Goal: Check status: Check status

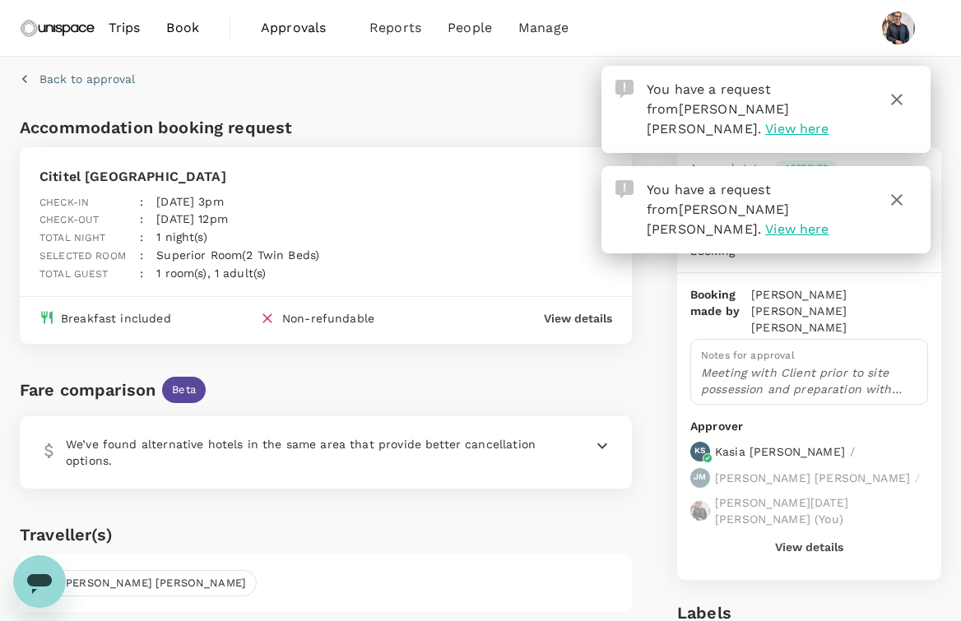
click at [778, 221] on span "View here" at bounding box center [797, 229] width 63 height 16
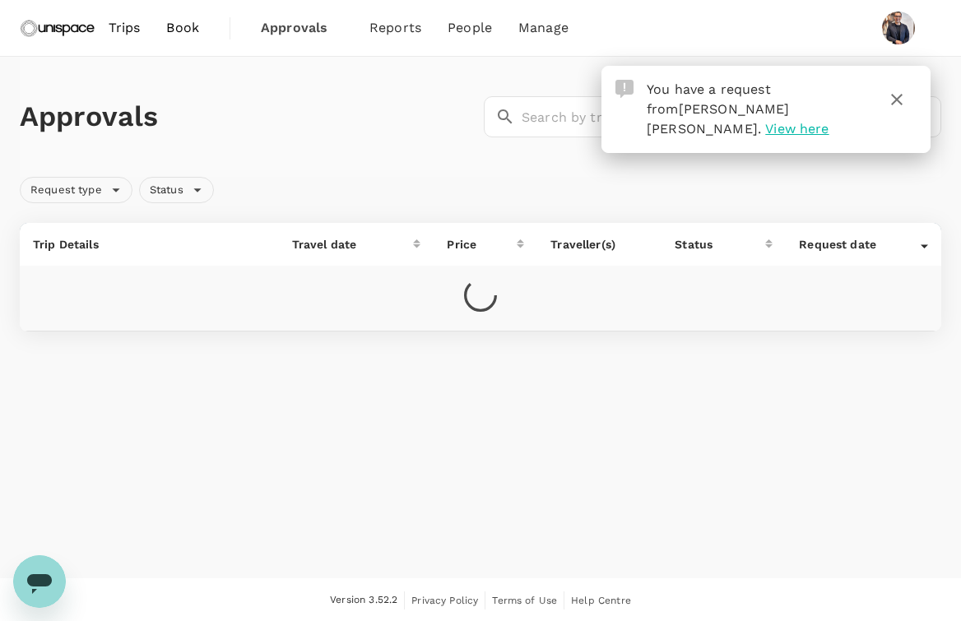
scroll to position [1, 0]
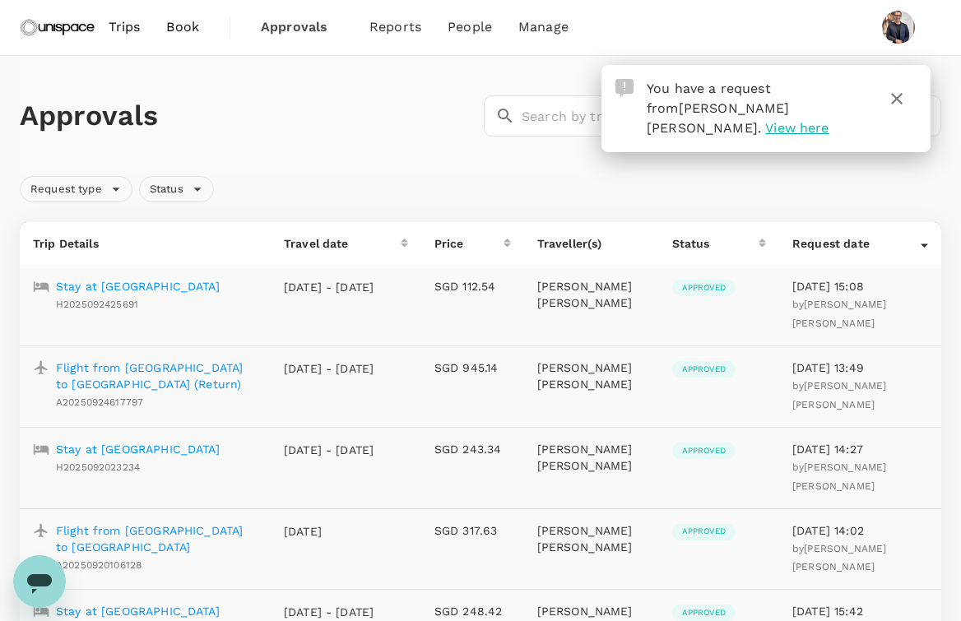
click at [766, 120] on span "View here" at bounding box center [797, 128] width 63 height 16
